Goal: Task Accomplishment & Management: Use online tool/utility

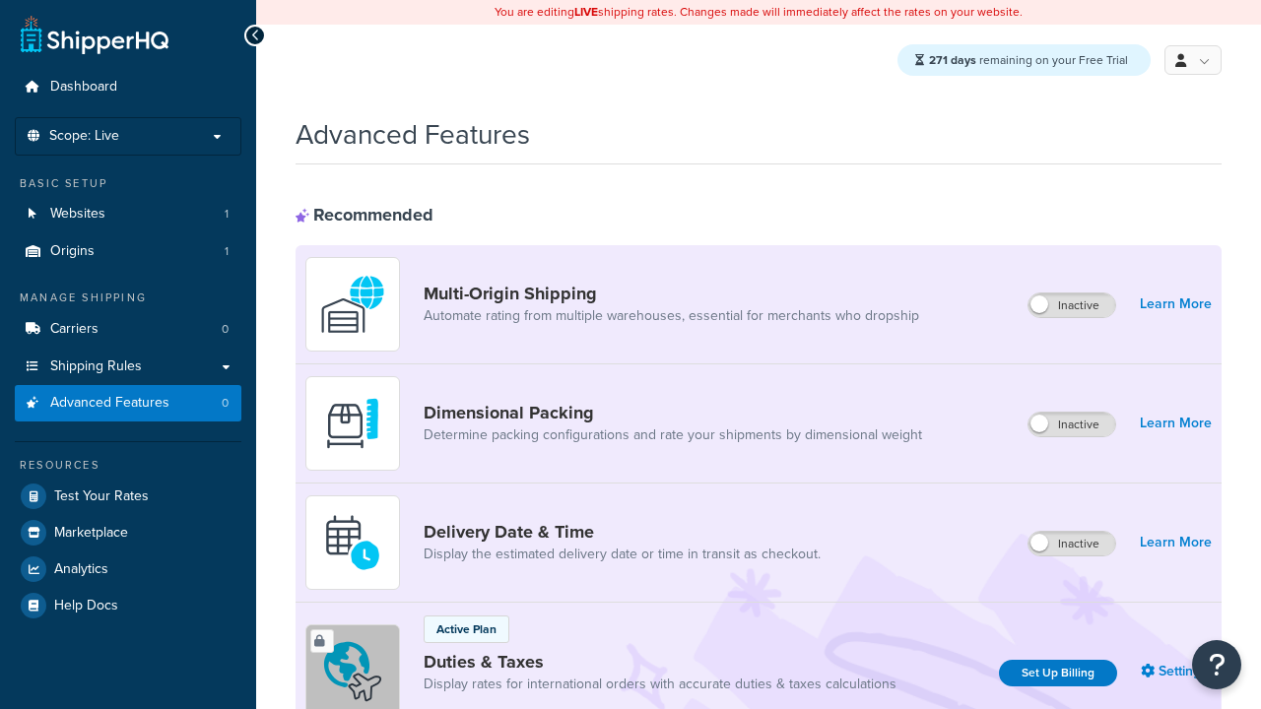
scroll to position [640, 0]
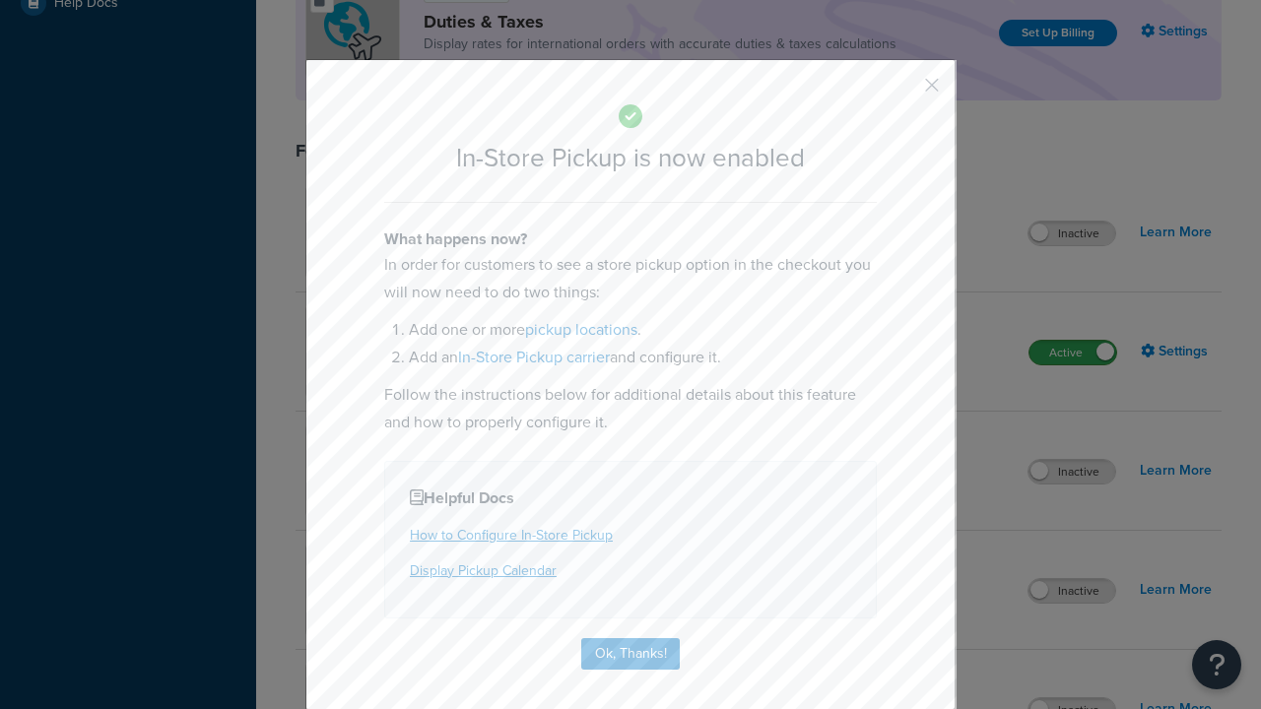
scroll to position [0, 0]
click at [902, 90] on button "button" at bounding box center [902, 92] width 5 height 5
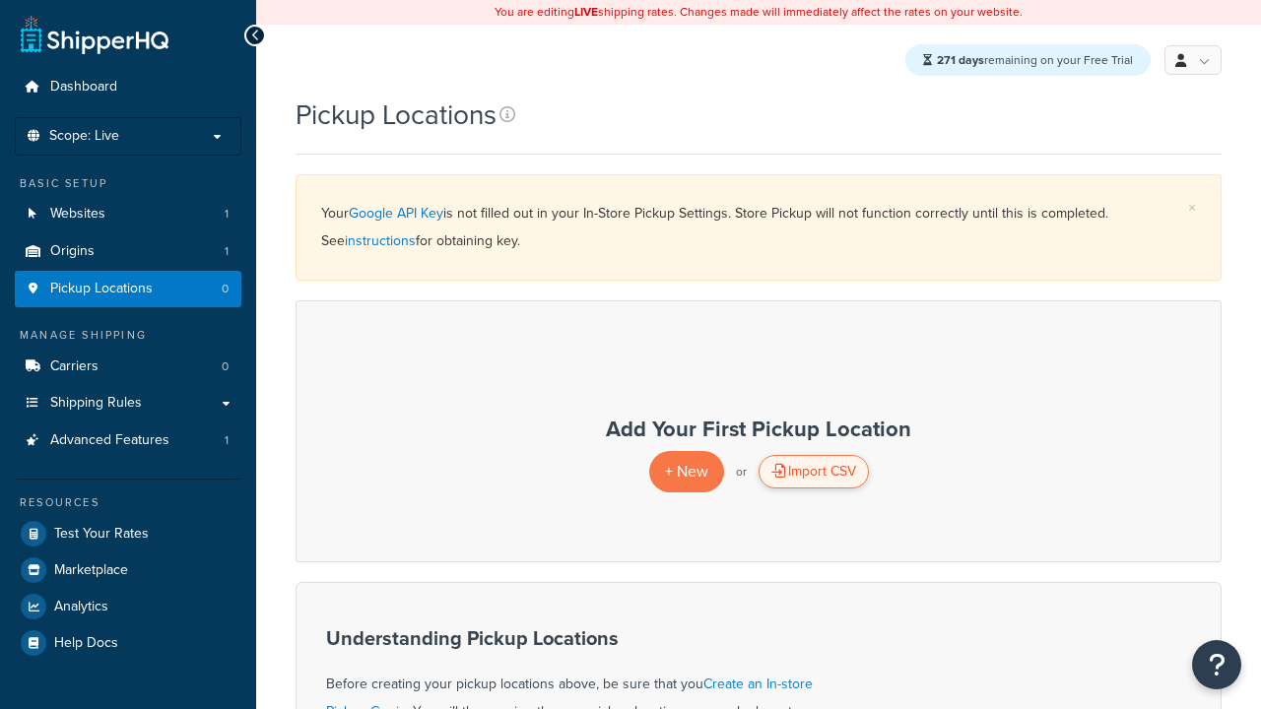
click at [813, 473] on div "Import CSV" at bounding box center [814, 471] width 110 height 33
